Goal: Transaction & Acquisition: Obtain resource

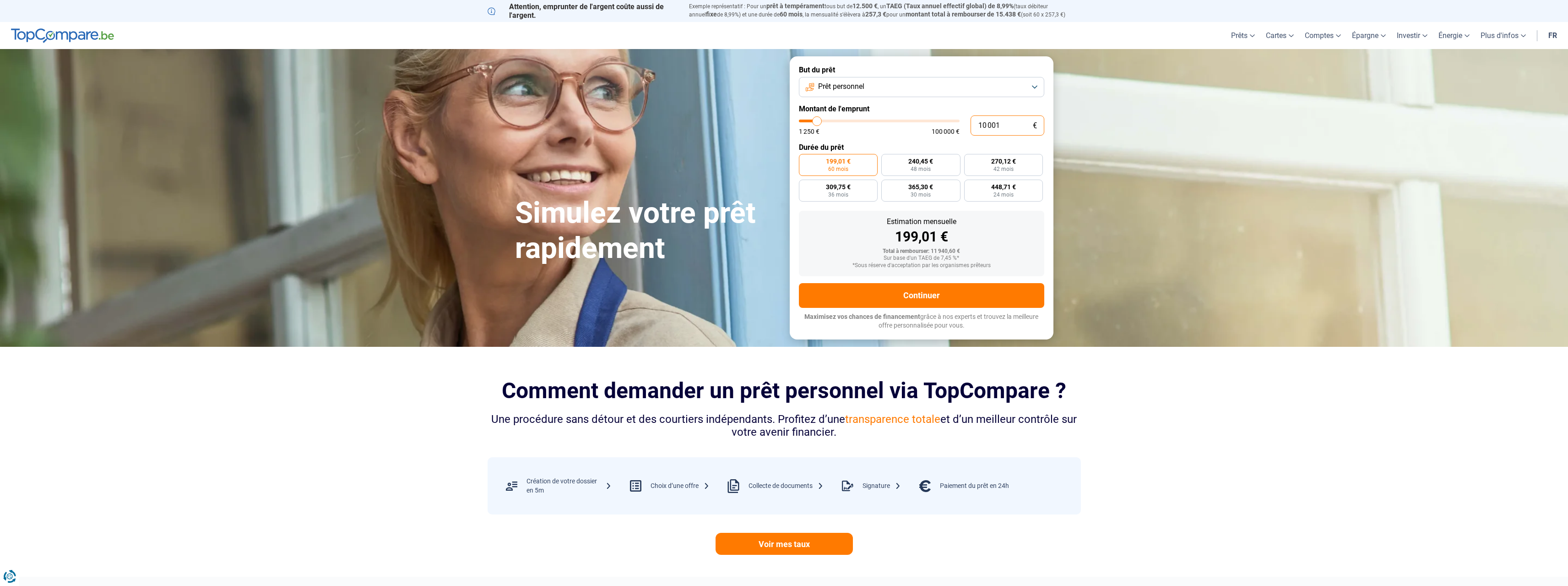
click at [1015, 119] on input "10 001" at bounding box center [1007, 125] width 74 height 20
type input "1 000"
type input "1250"
type input "100"
type input "1250"
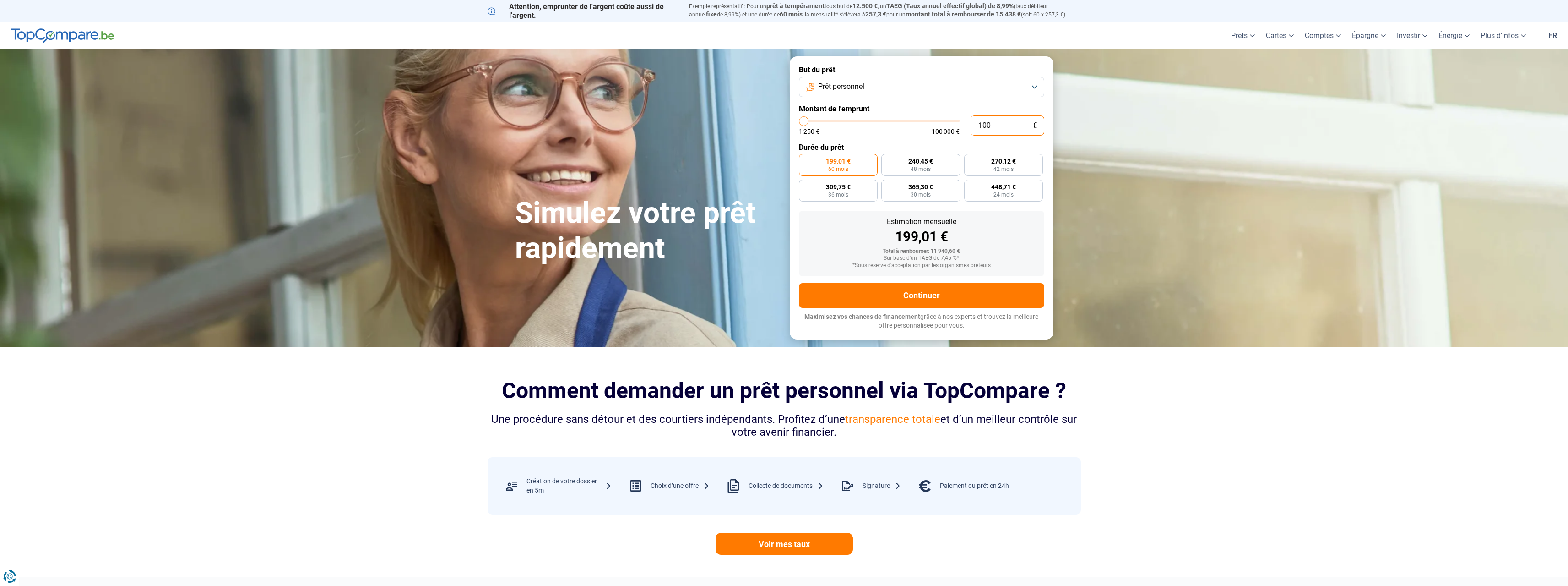
type input "10"
type input "1250"
type input "1"
type input "1250"
type input "0"
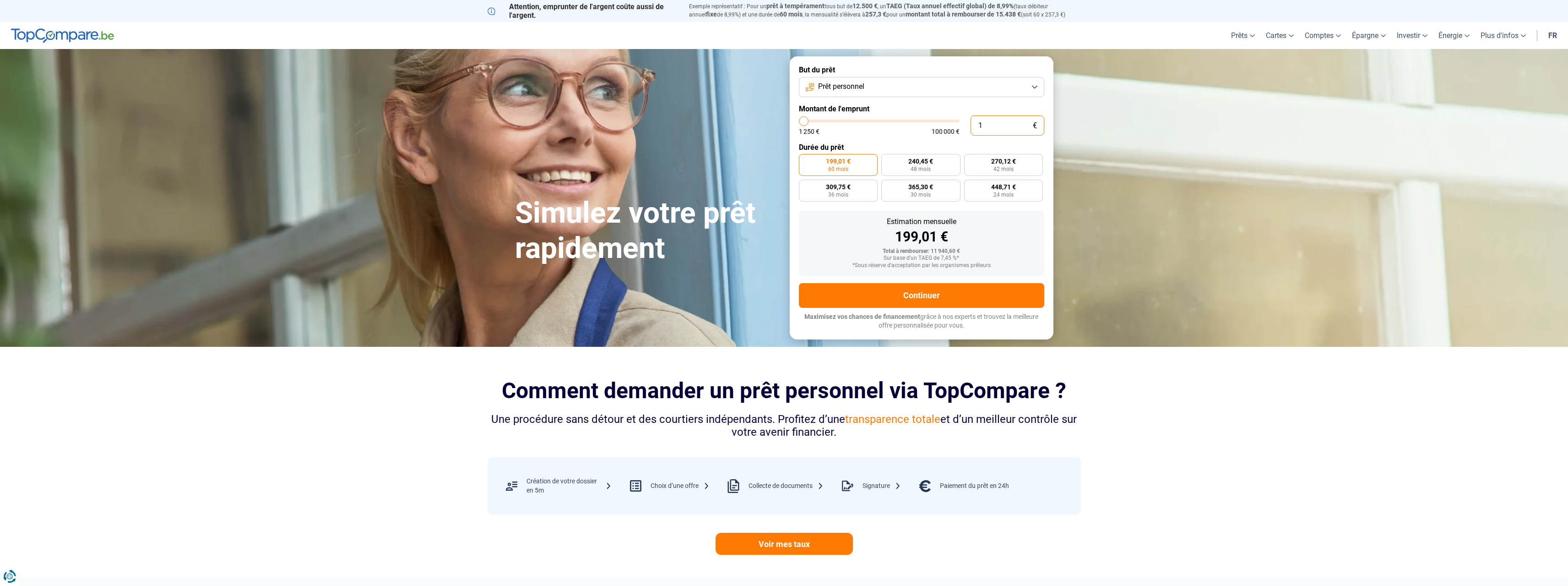
type input "1250"
type input "2"
type input "1250"
type input "20"
type input "1250"
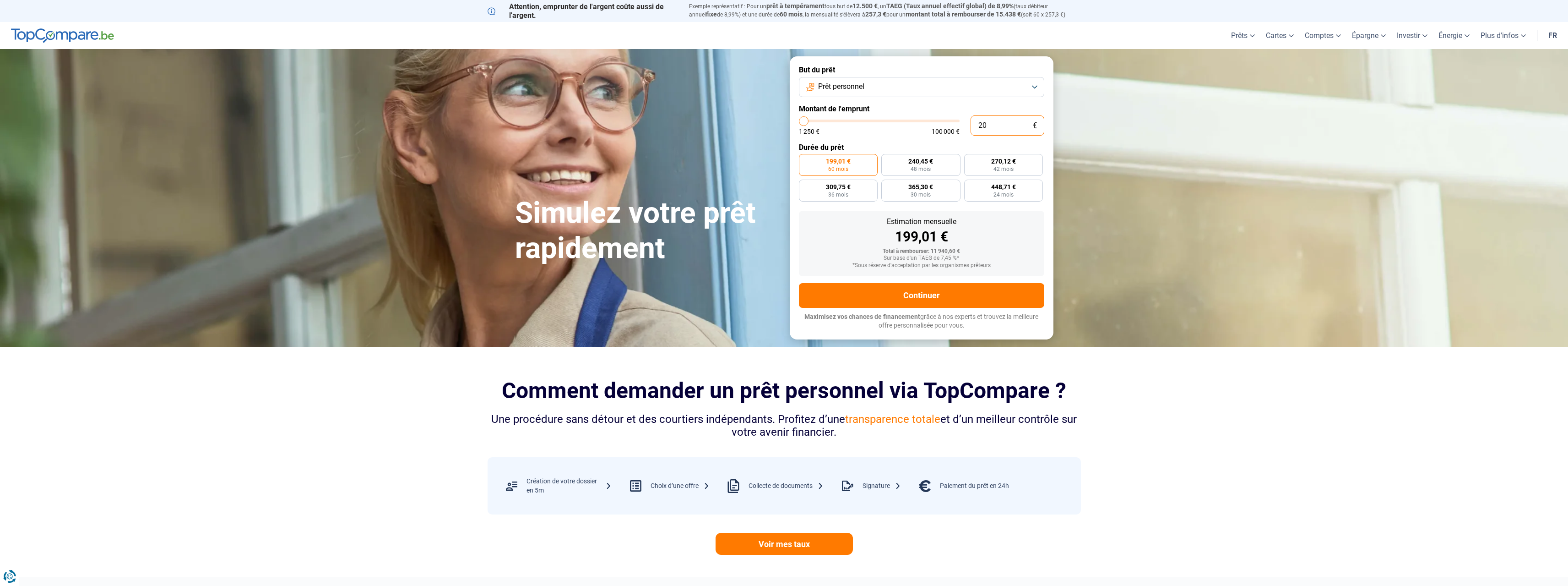
type input "200"
type input "1250"
type input "2 000"
type input "2000"
type input "20 000"
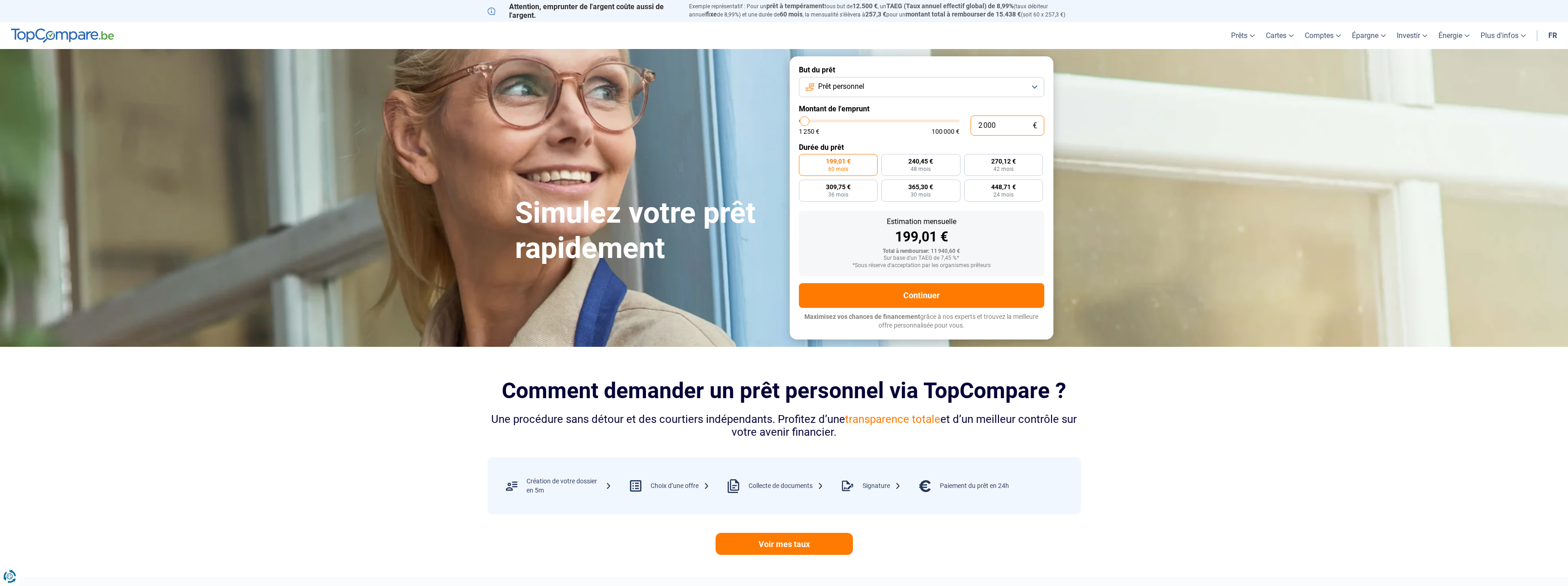
type input "20000"
radio input "false"
type input "20 000"
click at [1023, 168] on label "480,85 € 48 mois" at bounding box center [1013, 165] width 58 height 22
click at [990, 160] on input "480,85 € 48 mois" at bounding box center [987, 157] width 6 height 6
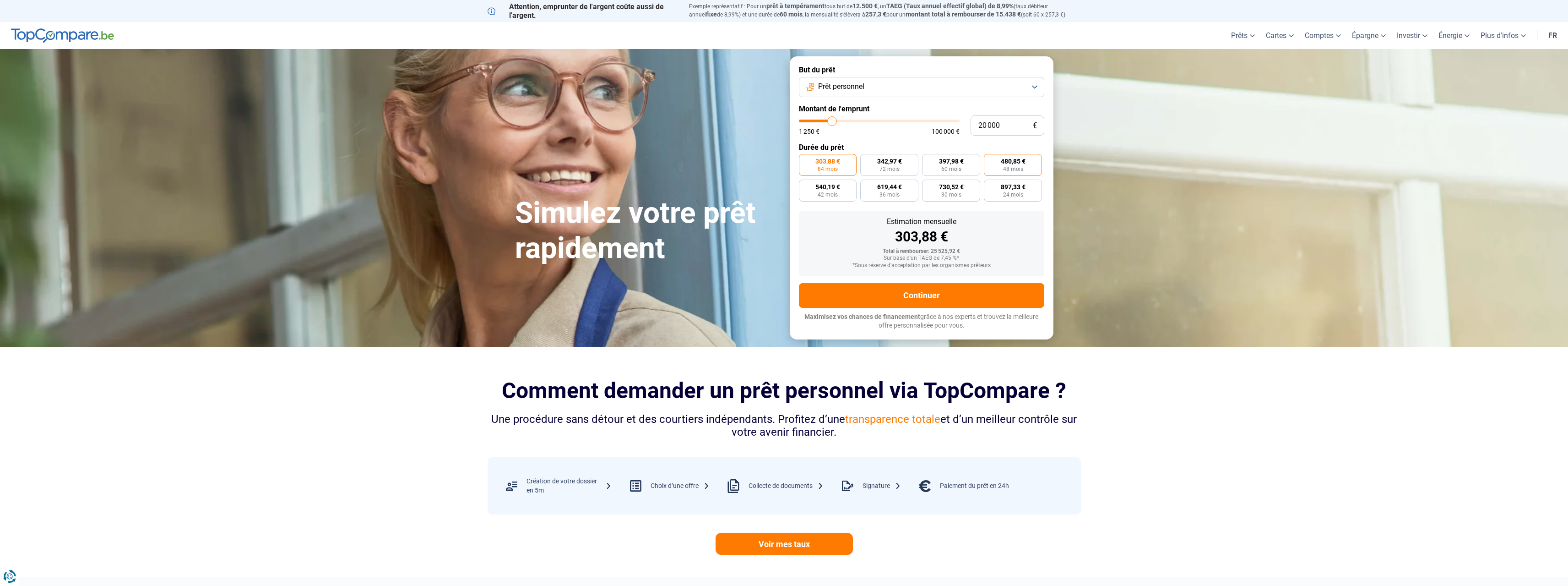
radio input "true"
click at [965, 298] on button "Continuer" at bounding box center [921, 295] width 245 height 25
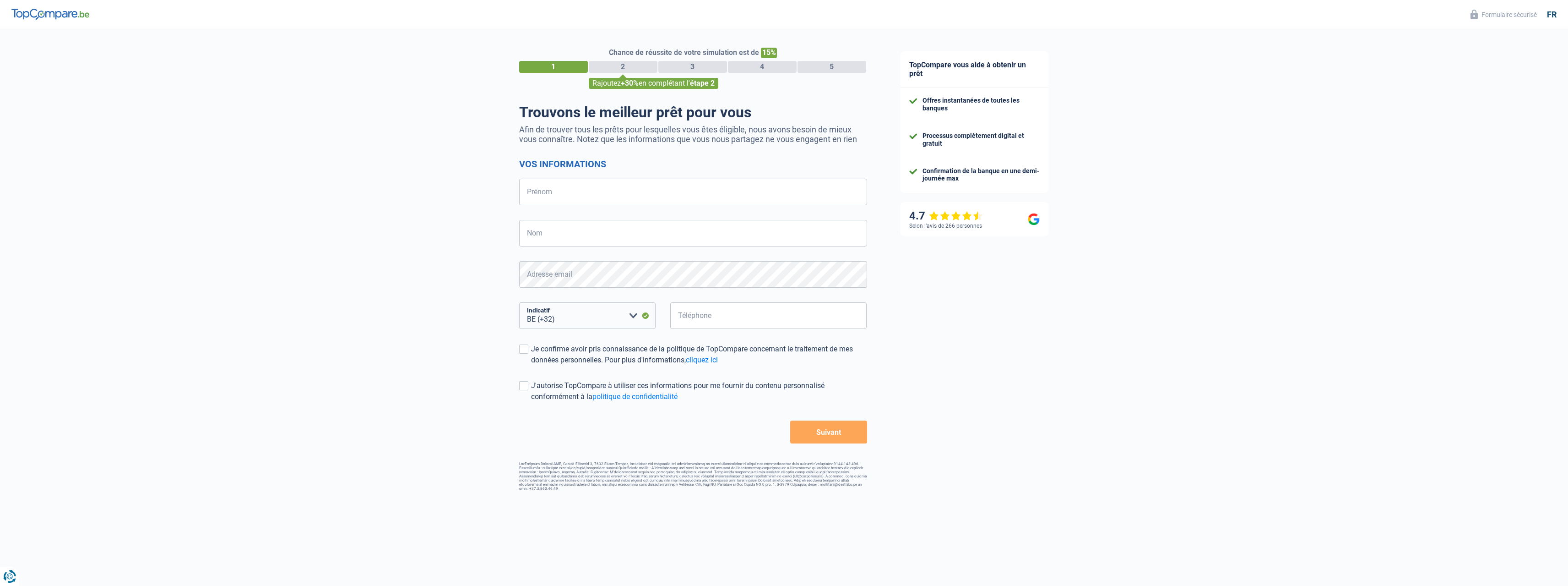
select select "32"
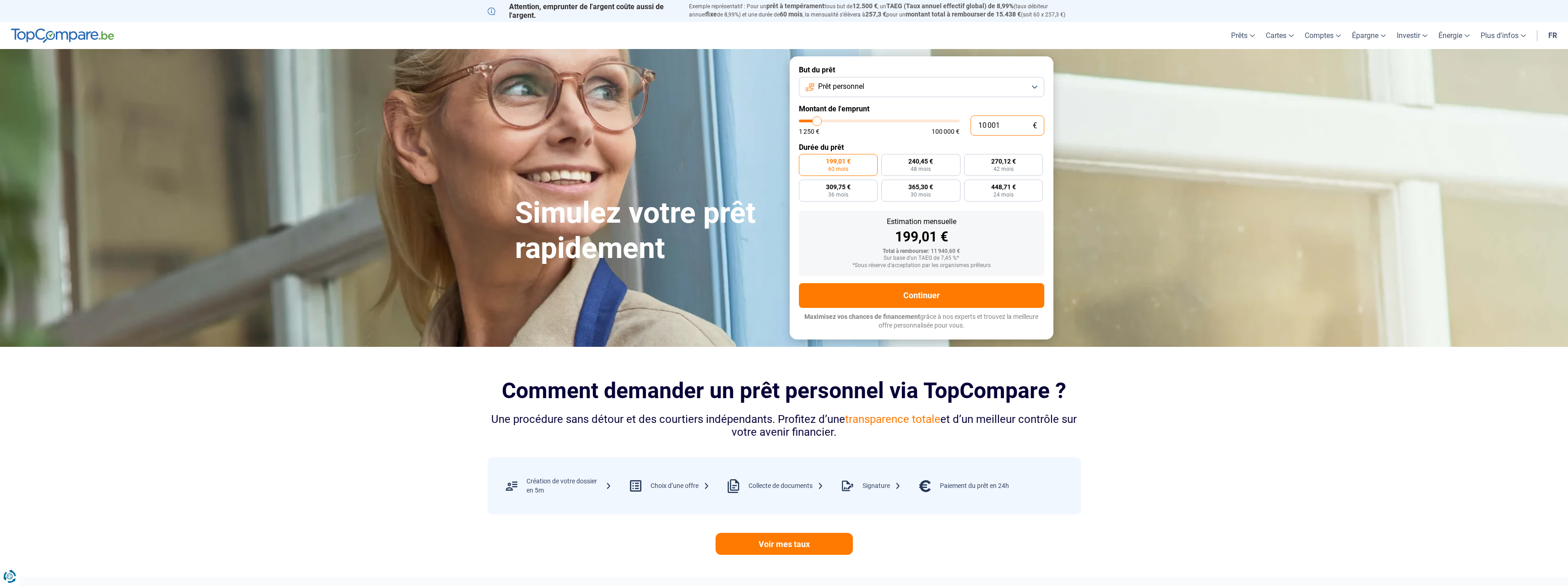
click at [1017, 119] on input "10 001" at bounding box center [1007, 125] width 74 height 20
type input "1 000"
type input "1250"
type input "100"
type input "1250"
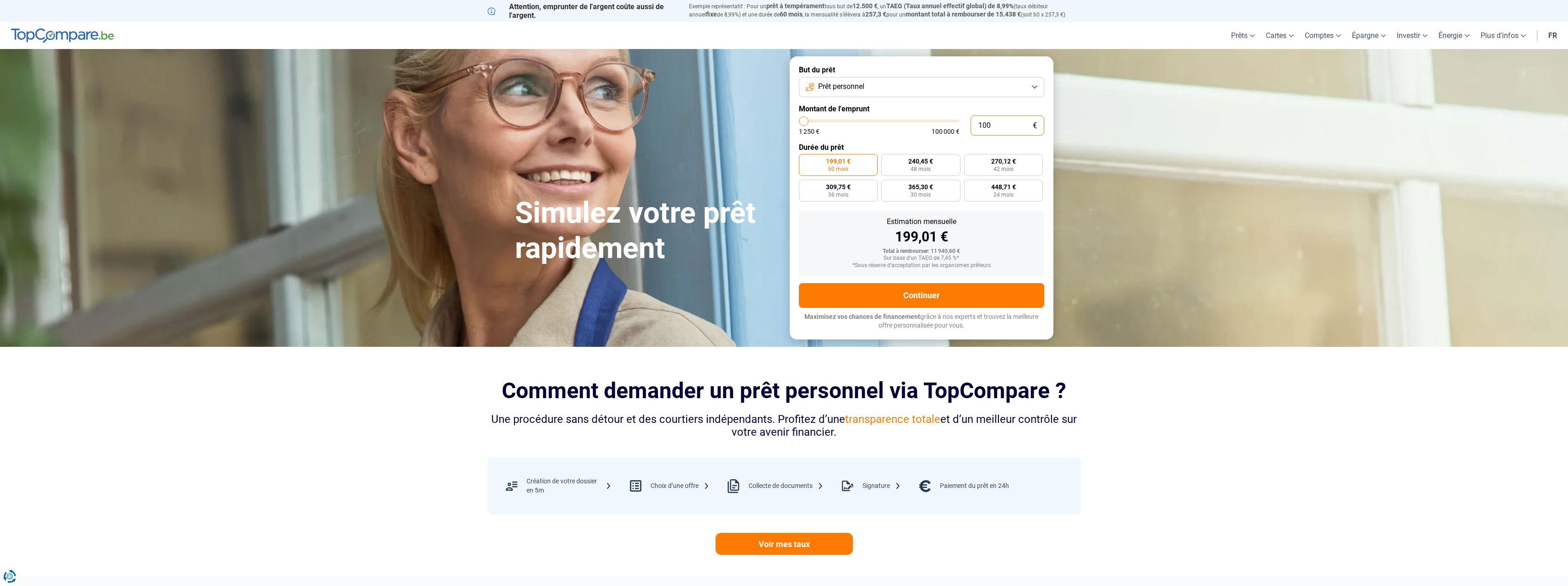
type input "10"
type input "1250"
type input "1"
type input "1250"
type input "0"
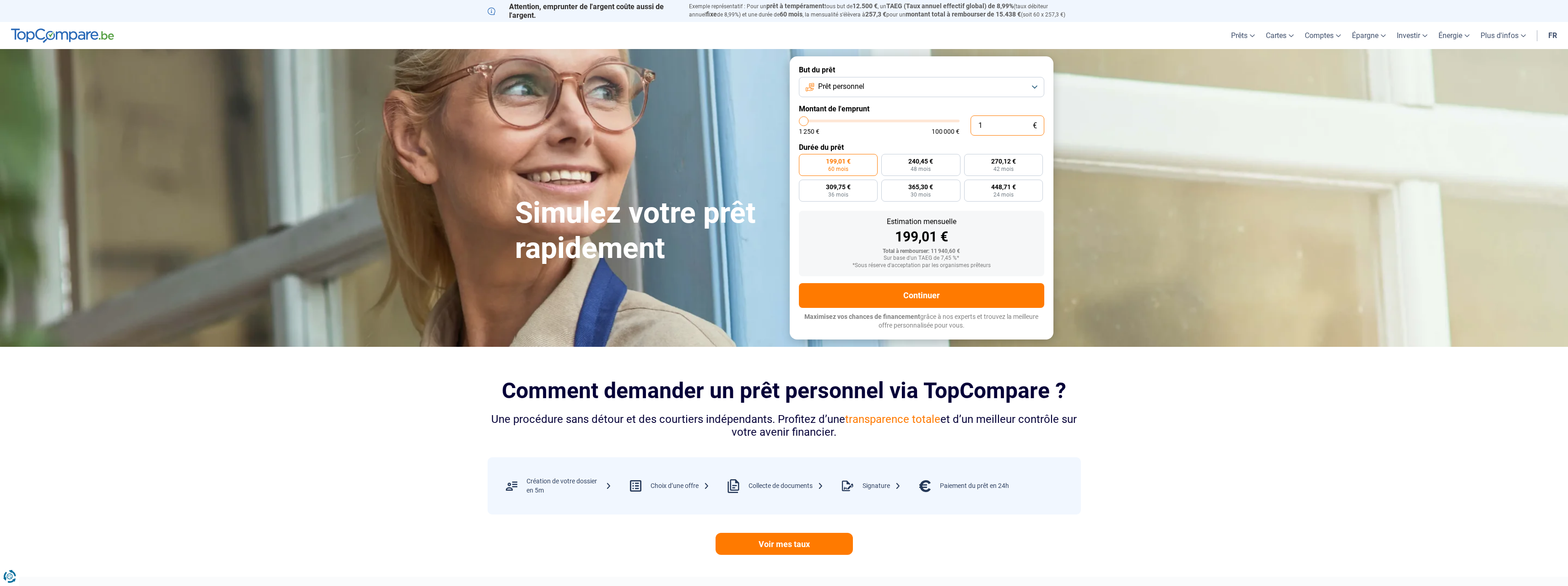
type input "1250"
type input "2"
type input "1250"
type input "20"
type input "1250"
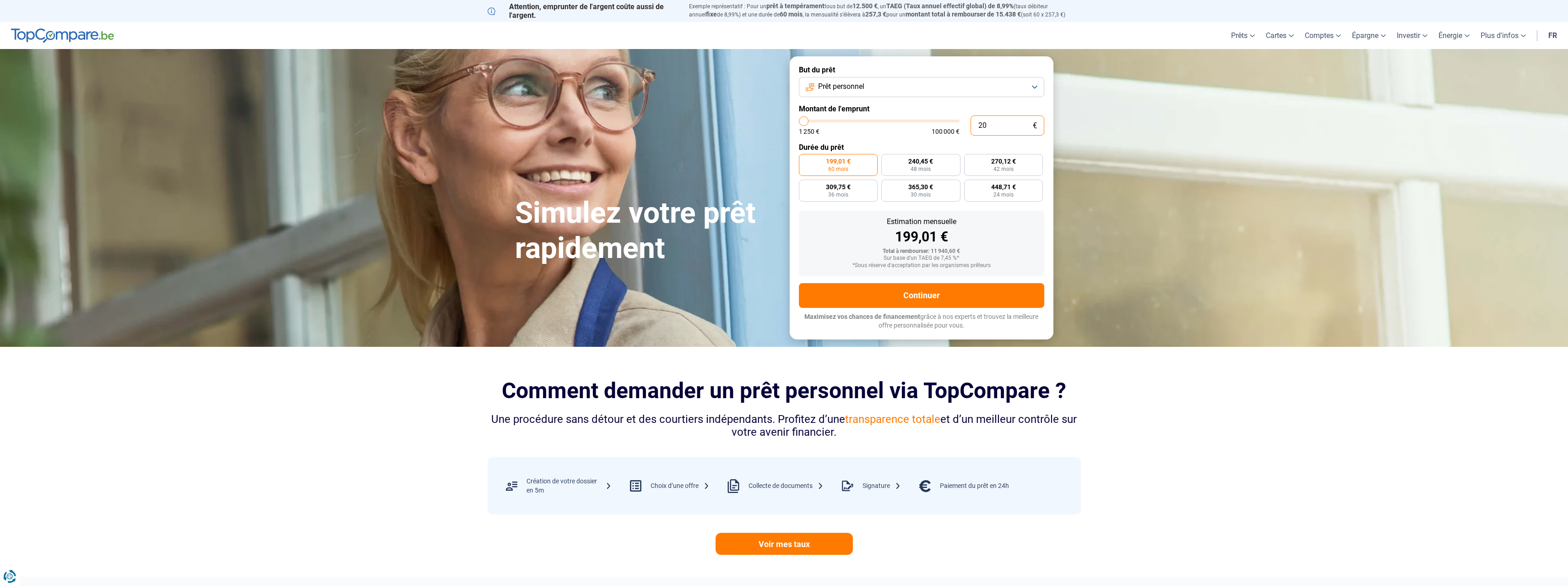
type input "200"
type input "1250"
type input "2 000"
type input "2000"
type input "20 000"
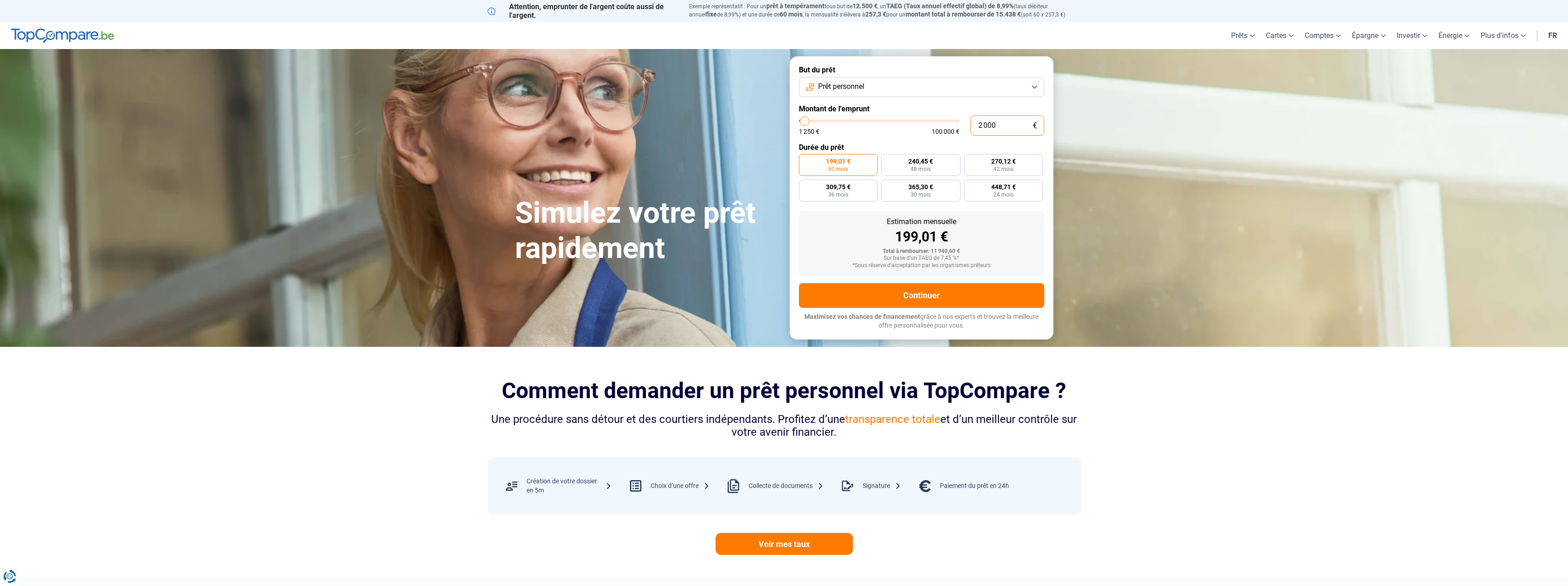
type input "20000"
radio input "false"
type input "20 000"
click at [1007, 170] on span "48 mois" at bounding box center [1013, 169] width 20 height 5
click at [990, 160] on input "480,85 € 48 mois" at bounding box center [987, 157] width 6 height 6
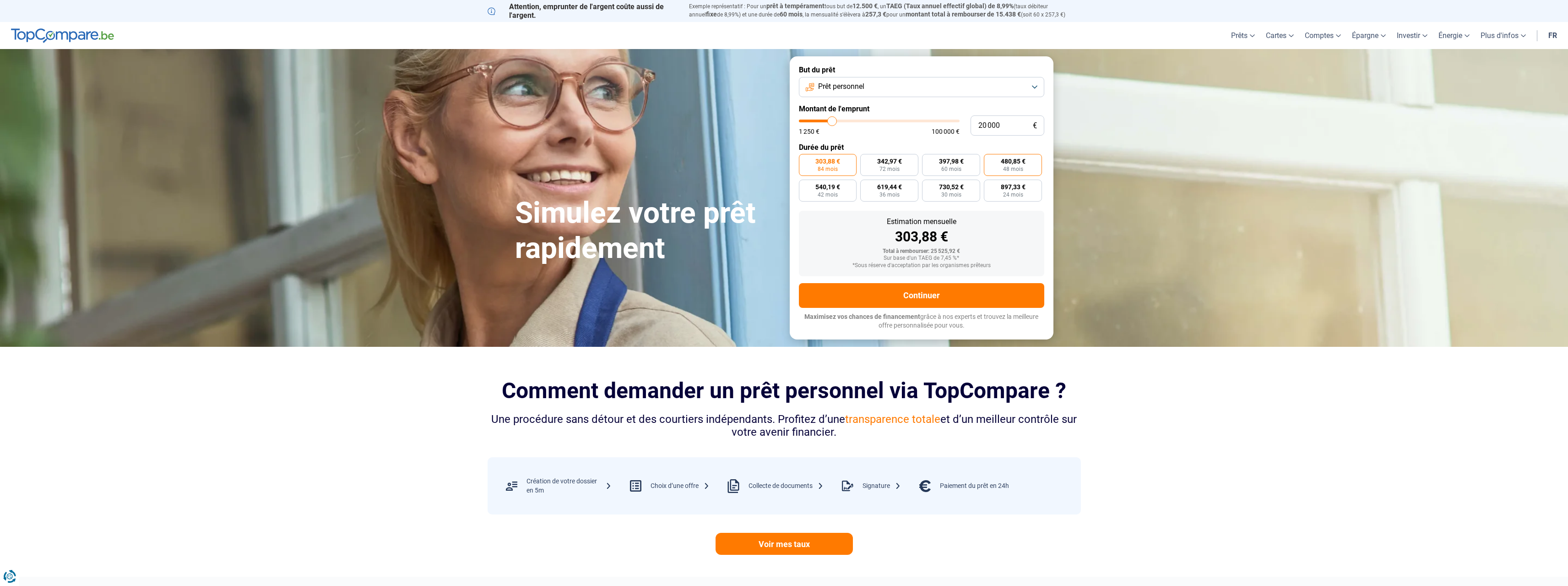
radio input "true"
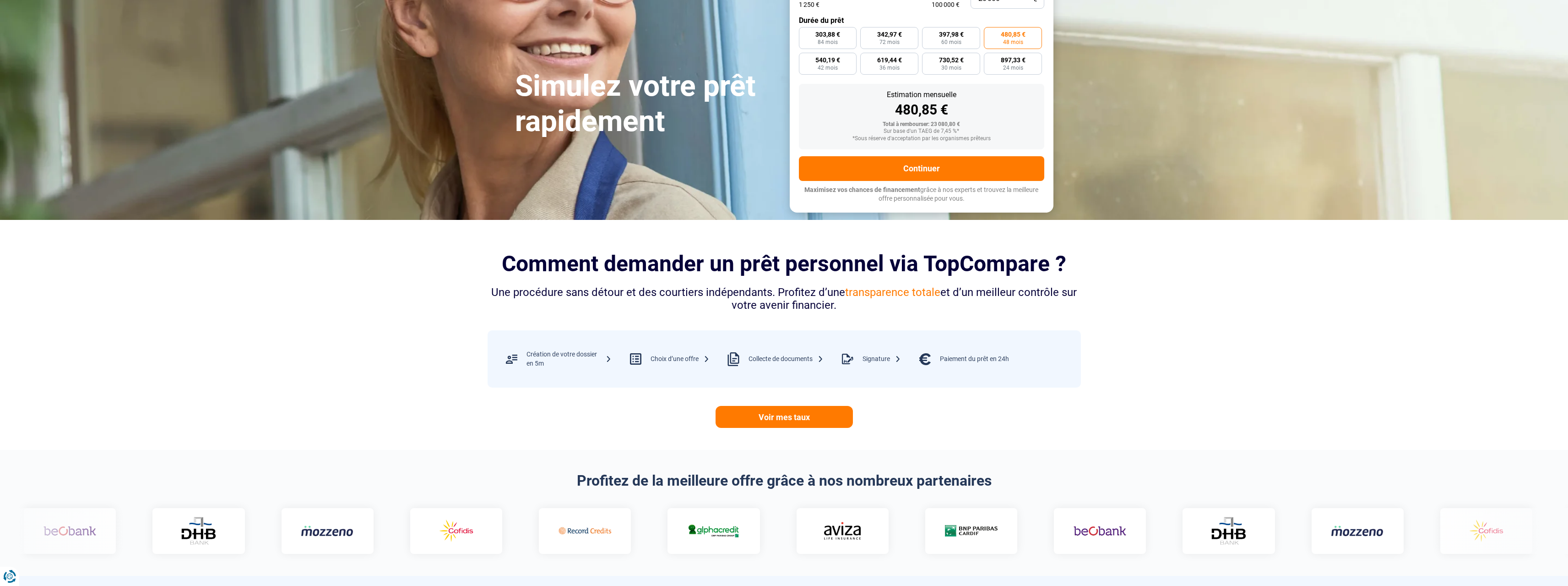
scroll to position [138, 0]
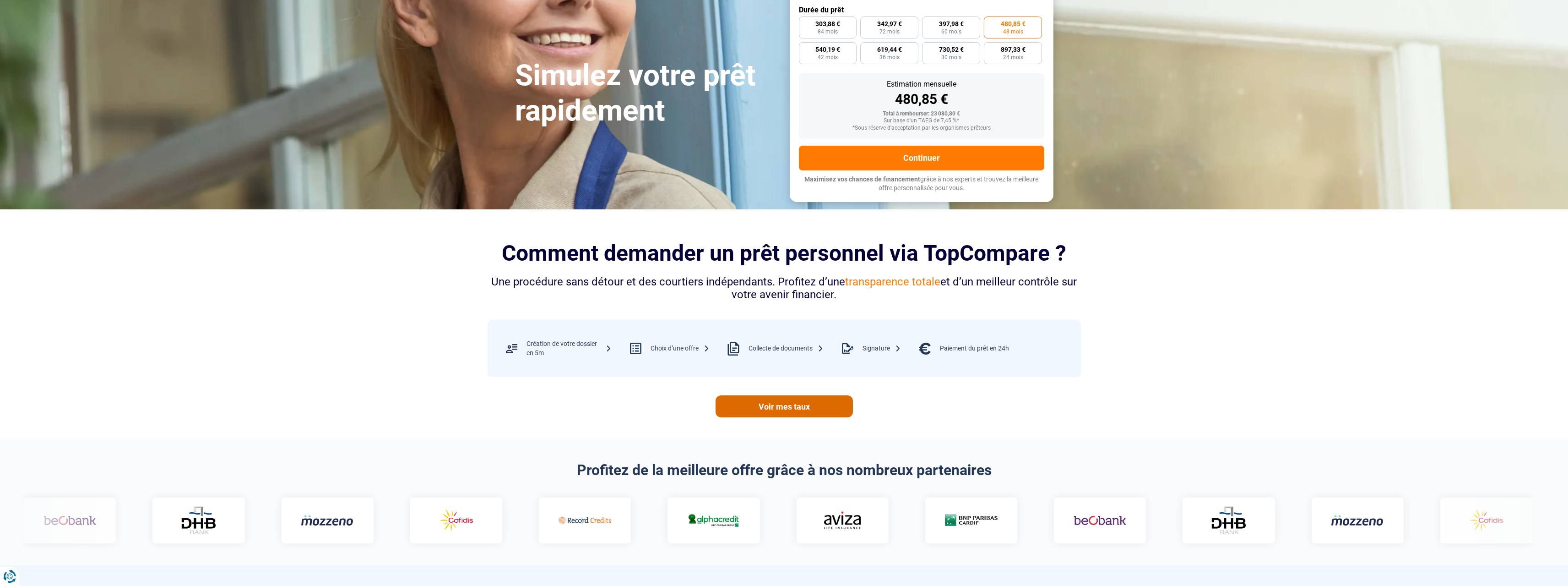
click at [820, 407] on link "Voir mes taux" at bounding box center [785, 406] width 138 height 22
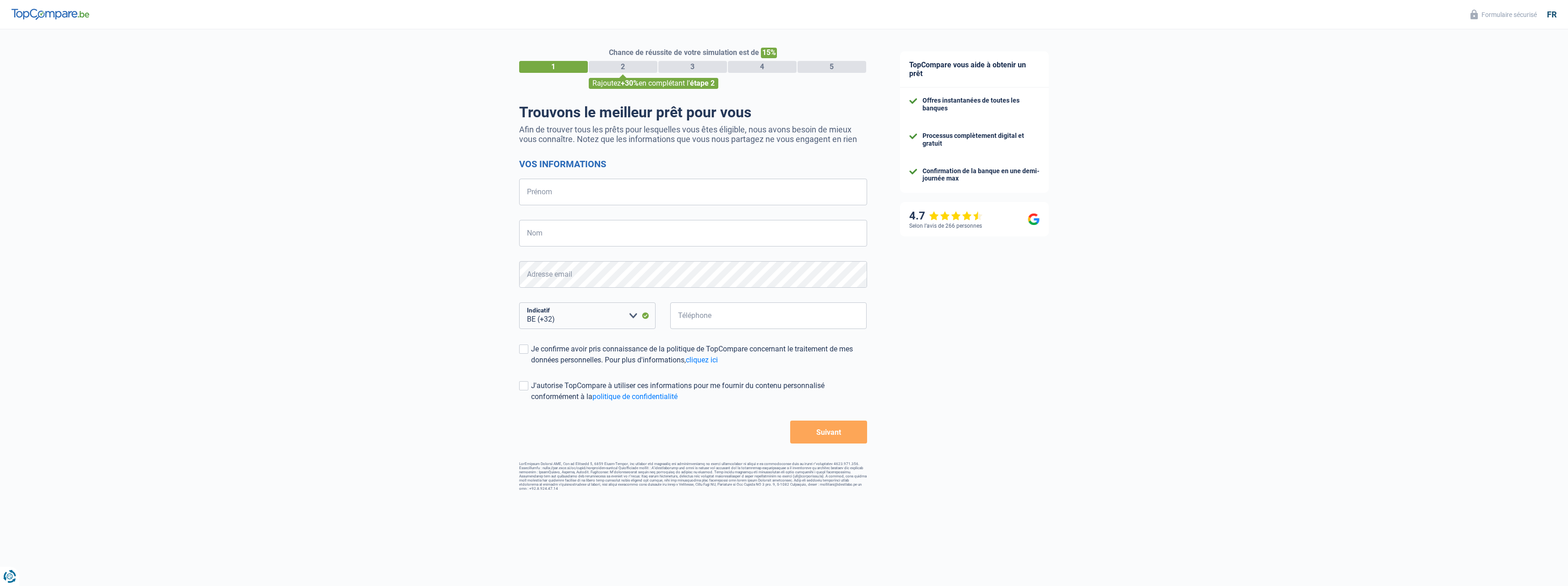
select select "32"
